Goal: Complete application form

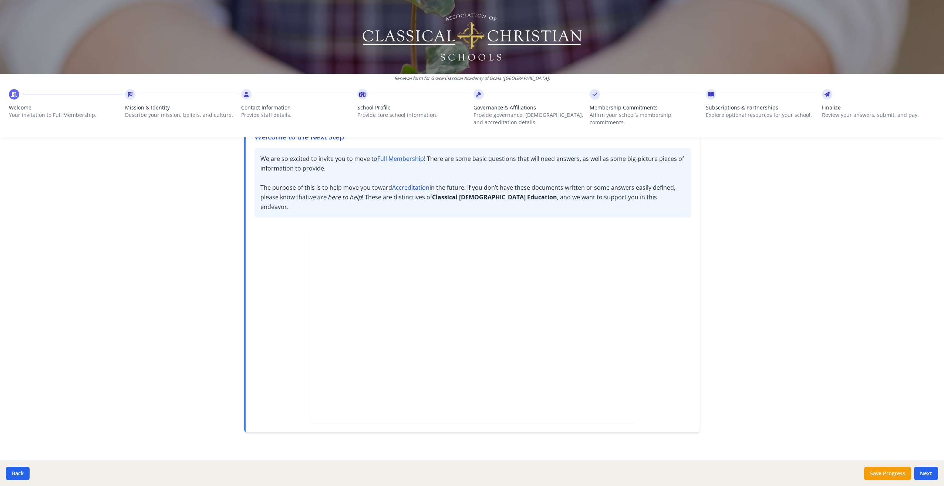
scroll to position [58, 0]
click at [923, 472] on button "Next" at bounding box center [926, 473] width 24 height 13
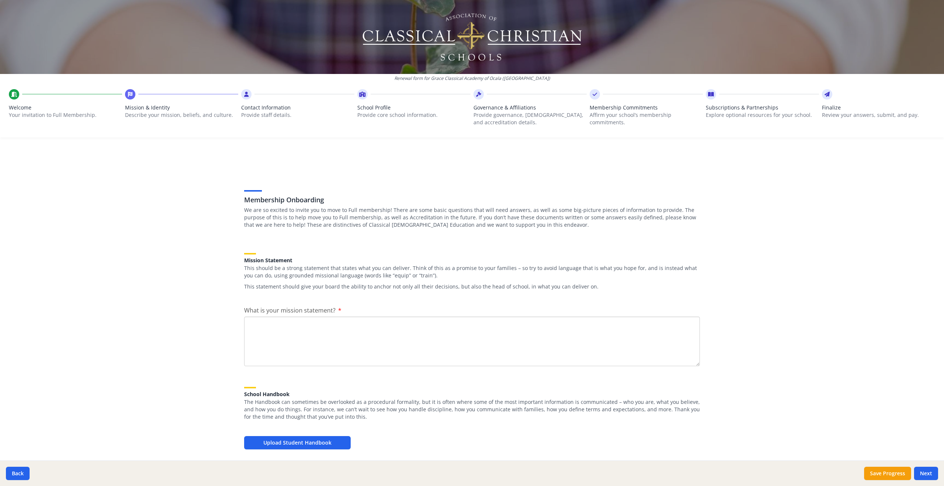
scroll to position [0, 0]
click at [881, 472] on button "Save Progress" at bounding box center [887, 473] width 47 height 13
click at [256, 325] on textarea "What is your mission statement?" at bounding box center [472, 342] width 456 height 50
paste textarea "The mission of Grace Classical Academy is to partner with parents to impart kno…"
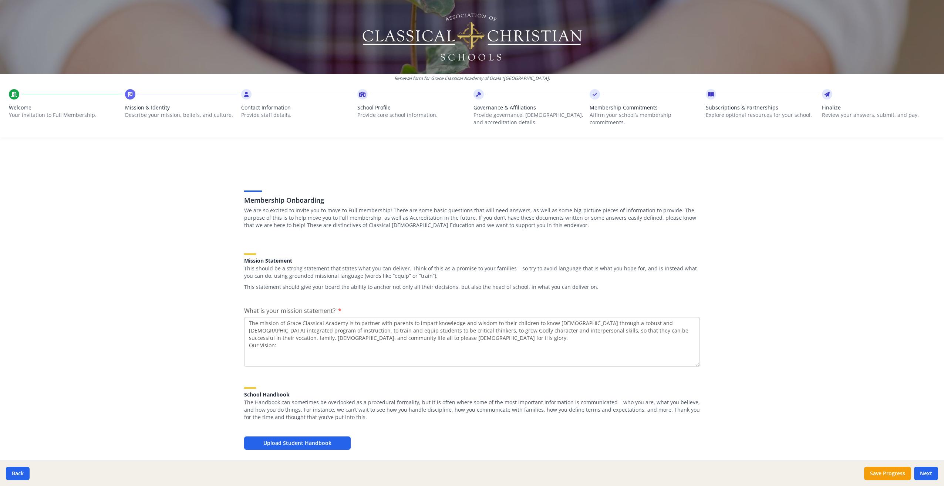
paste textarea "By the grace of [DEMOGRAPHIC_DATA], students will reach their full potential ac…"
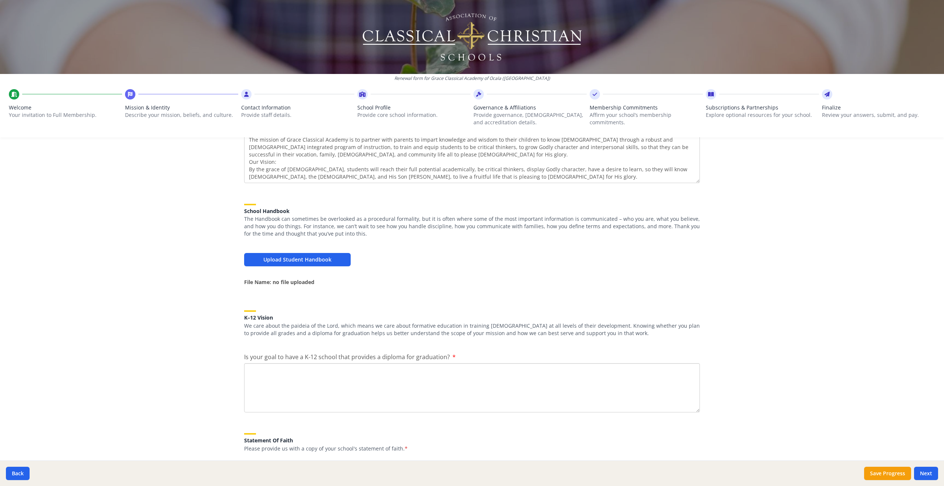
scroll to position [185, 0]
type textarea "The mission of Grace Classical Academy is to partner with parents to impart kno…"
click at [304, 256] on button "Upload Student Handbook" at bounding box center [297, 257] width 107 height 13
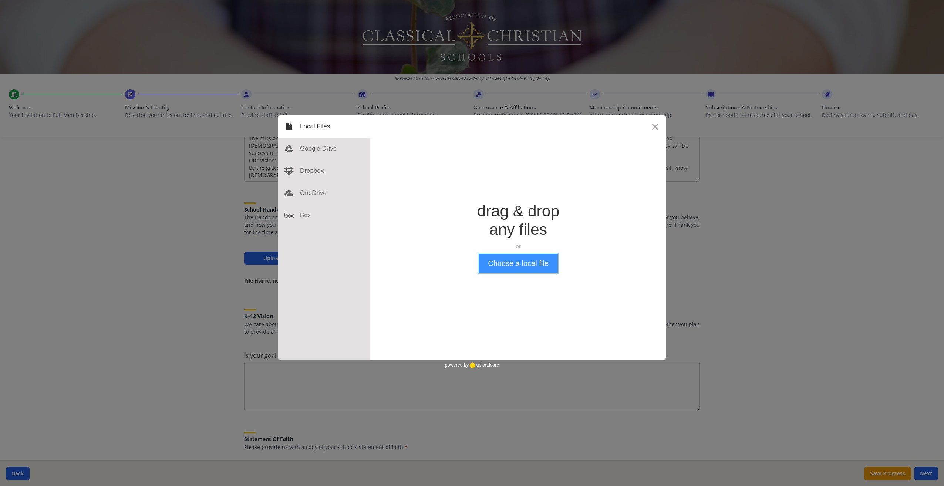
click at [524, 263] on button "Choose a local file" at bounding box center [518, 263] width 79 height 19
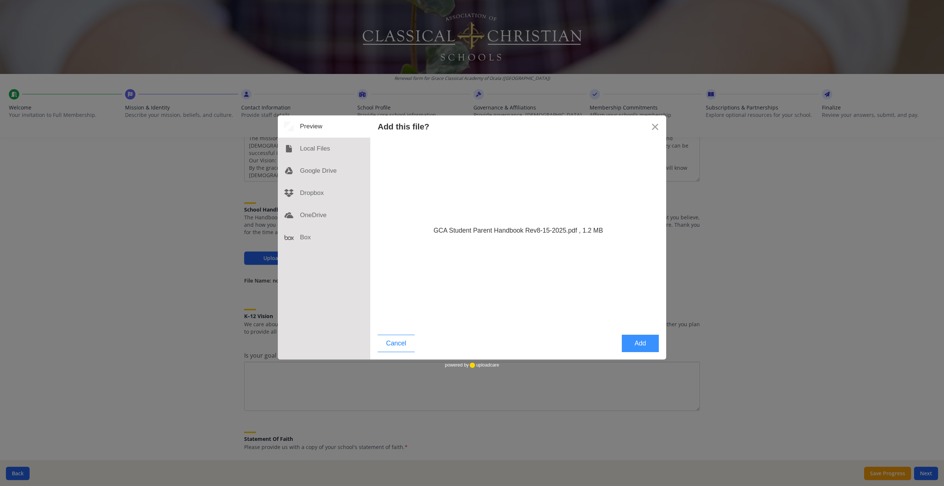
click at [638, 342] on button "Add" at bounding box center [640, 343] width 37 height 17
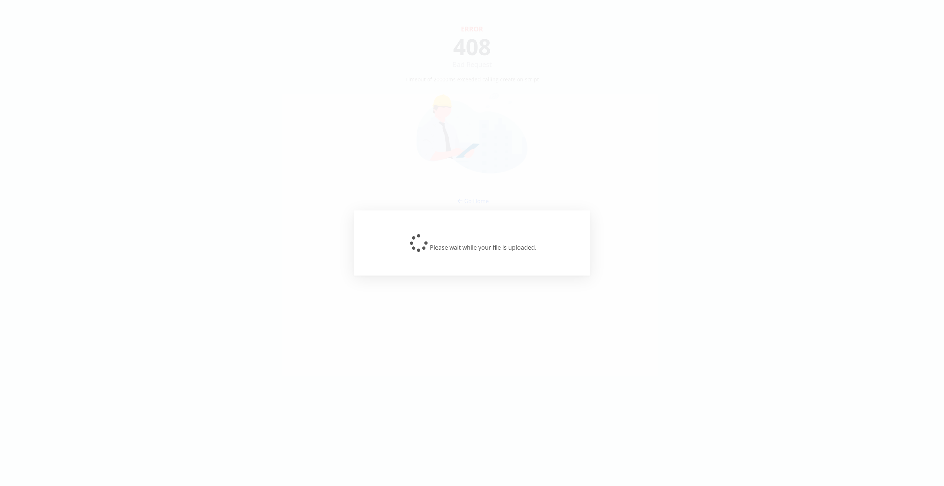
click at [793, 193] on div "Please wait while your file is uploaded." at bounding box center [472, 243] width 944 height 486
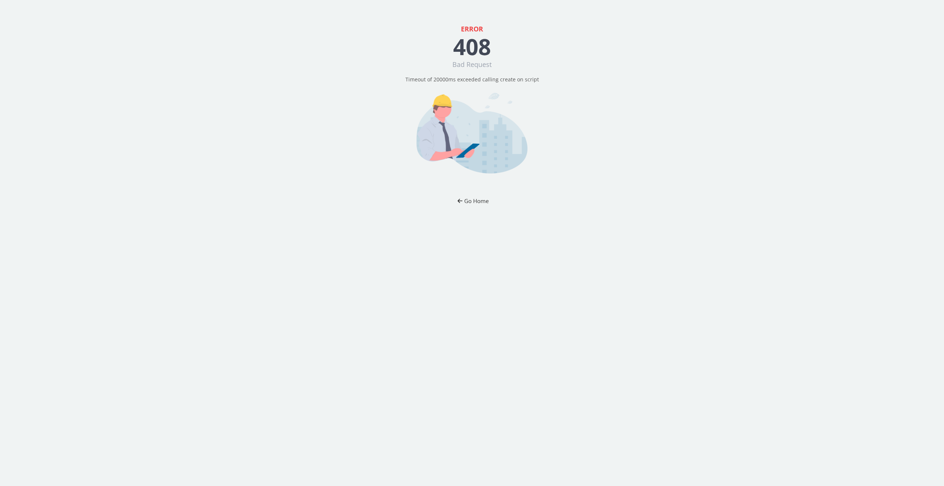
click at [474, 199] on button "Go Home" at bounding box center [471, 201] width 43 height 14
